Goal: Transaction & Acquisition: Obtain resource

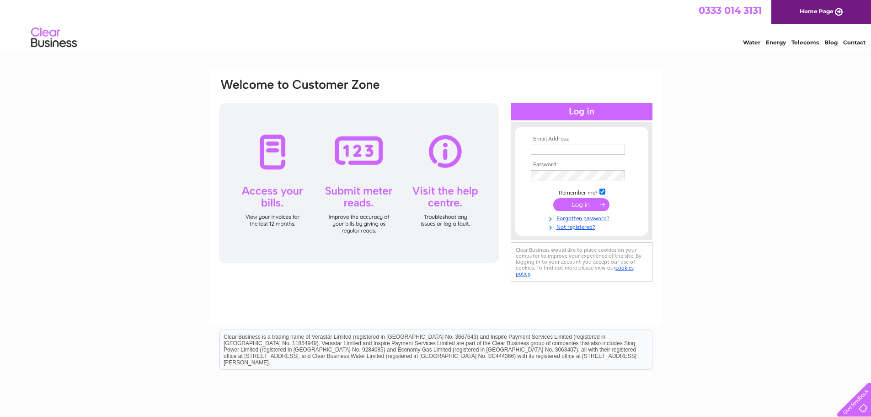
type input "vicky.lindsay@stelmain.com"
click at [590, 203] on input "submit" at bounding box center [581, 204] width 56 height 13
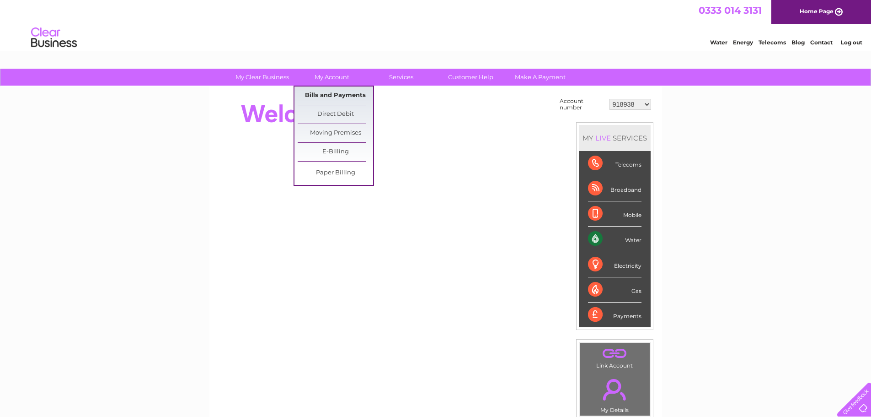
click at [333, 92] on link "Bills and Payments" at bounding box center [335, 95] width 75 height 18
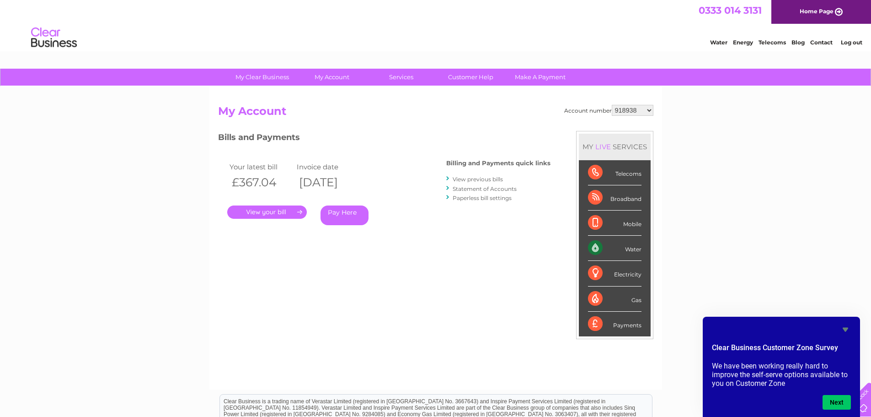
click at [630, 109] on select "918938 927106 930247 934594 934597 941698 979159 989143 994306 1094838 1096227 …" at bounding box center [633, 110] width 42 height 11
select select "30283766"
click at [612, 105] on select "918938 927106 930247 934594 934597 941698 979159 989143 994306 1094838 1096227 …" at bounding box center [633, 110] width 42 height 11
click at [264, 212] on link "." at bounding box center [267, 211] width 80 height 13
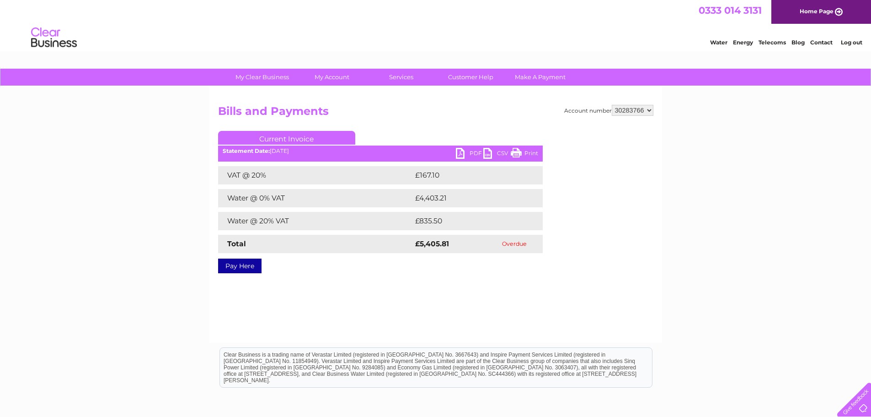
click at [459, 153] on link "PDF" at bounding box center [469, 154] width 27 height 13
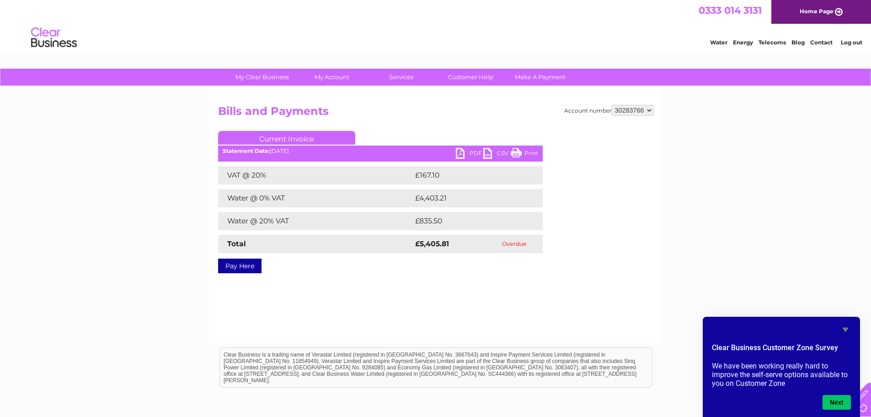
click at [188, 281] on div "My Clear Business Login Details My Details My Preferences Link Account My Accou…" at bounding box center [435, 284] width 871 height 430
